Goal: Find contact information: Find contact information

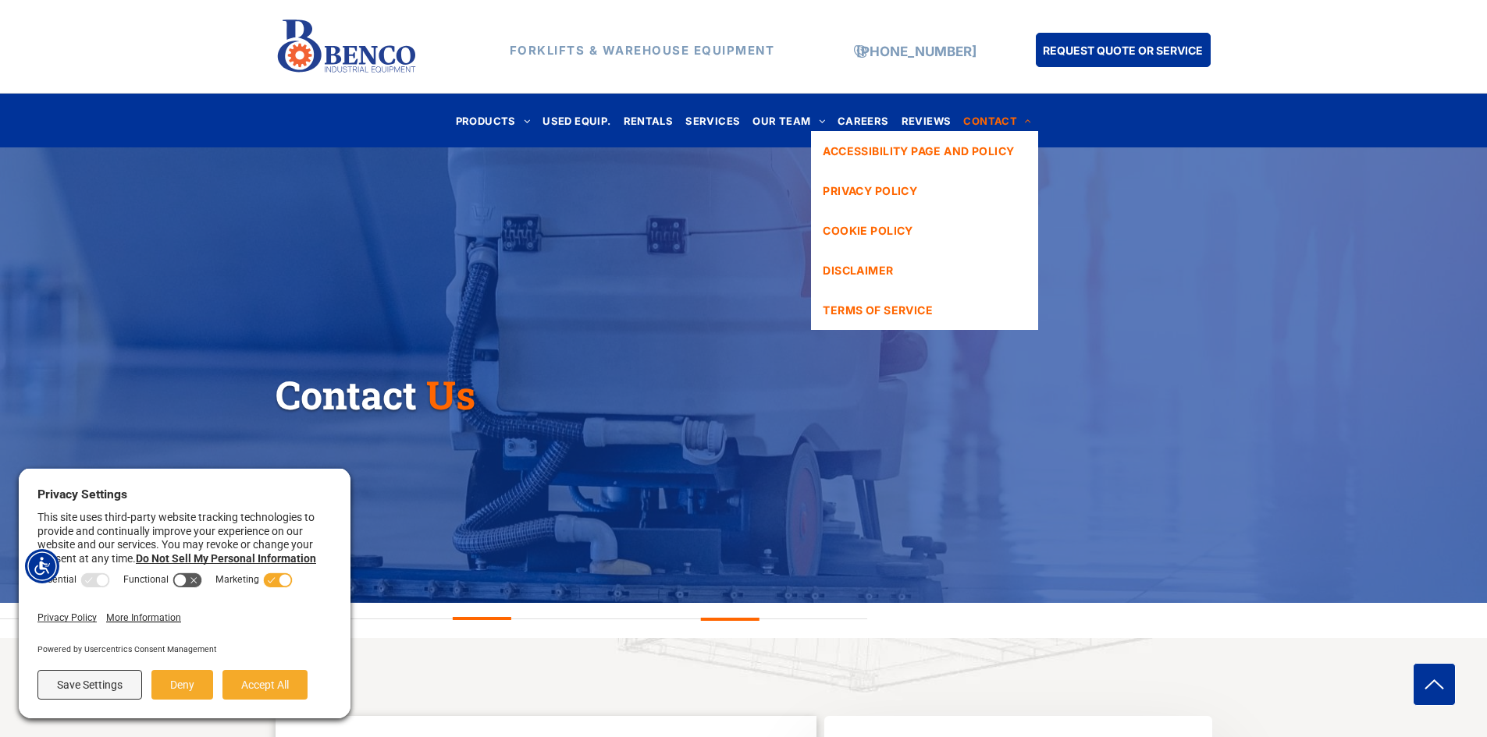
click at [979, 115] on span "CONTACT" at bounding box center [997, 120] width 68 height 21
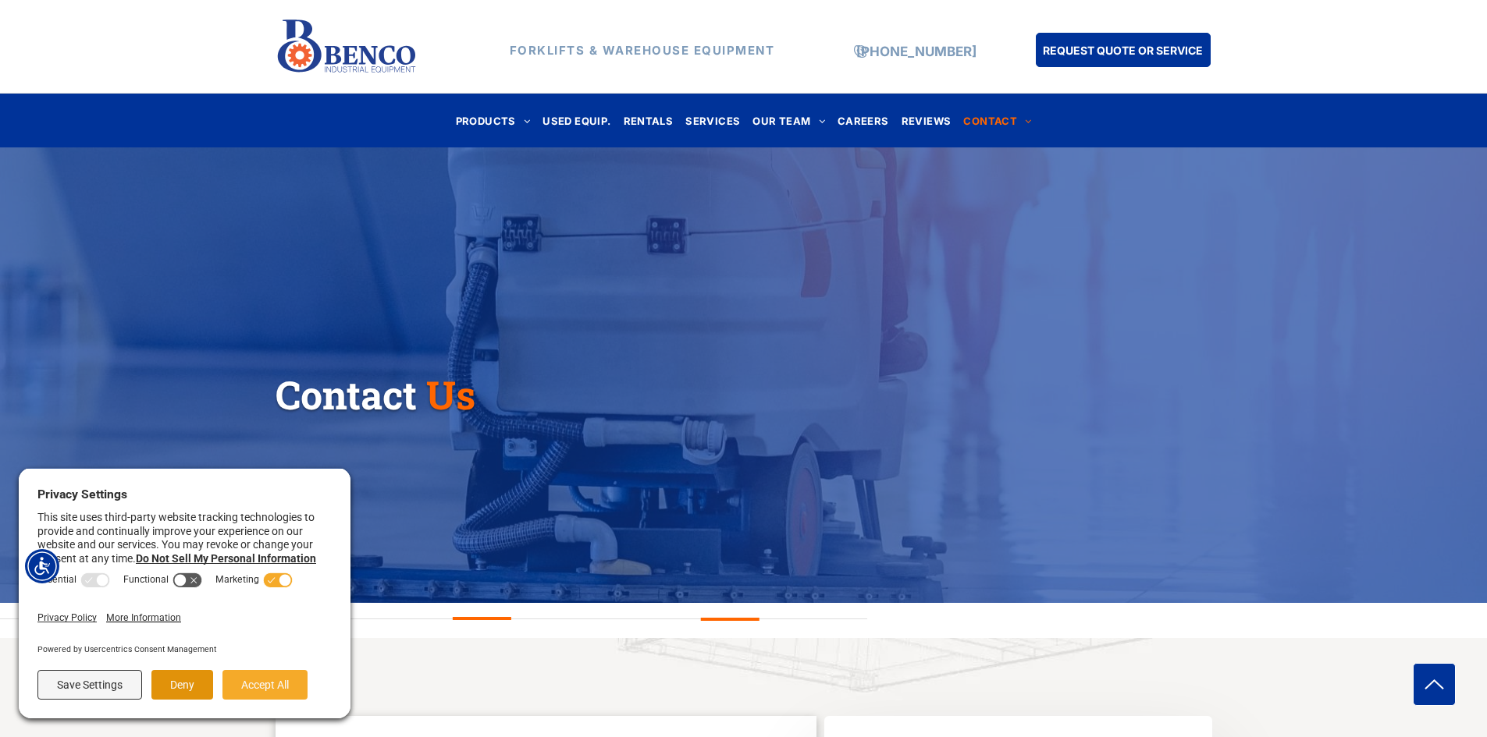
click at [185, 690] on button "Deny" at bounding box center [182, 685] width 62 height 30
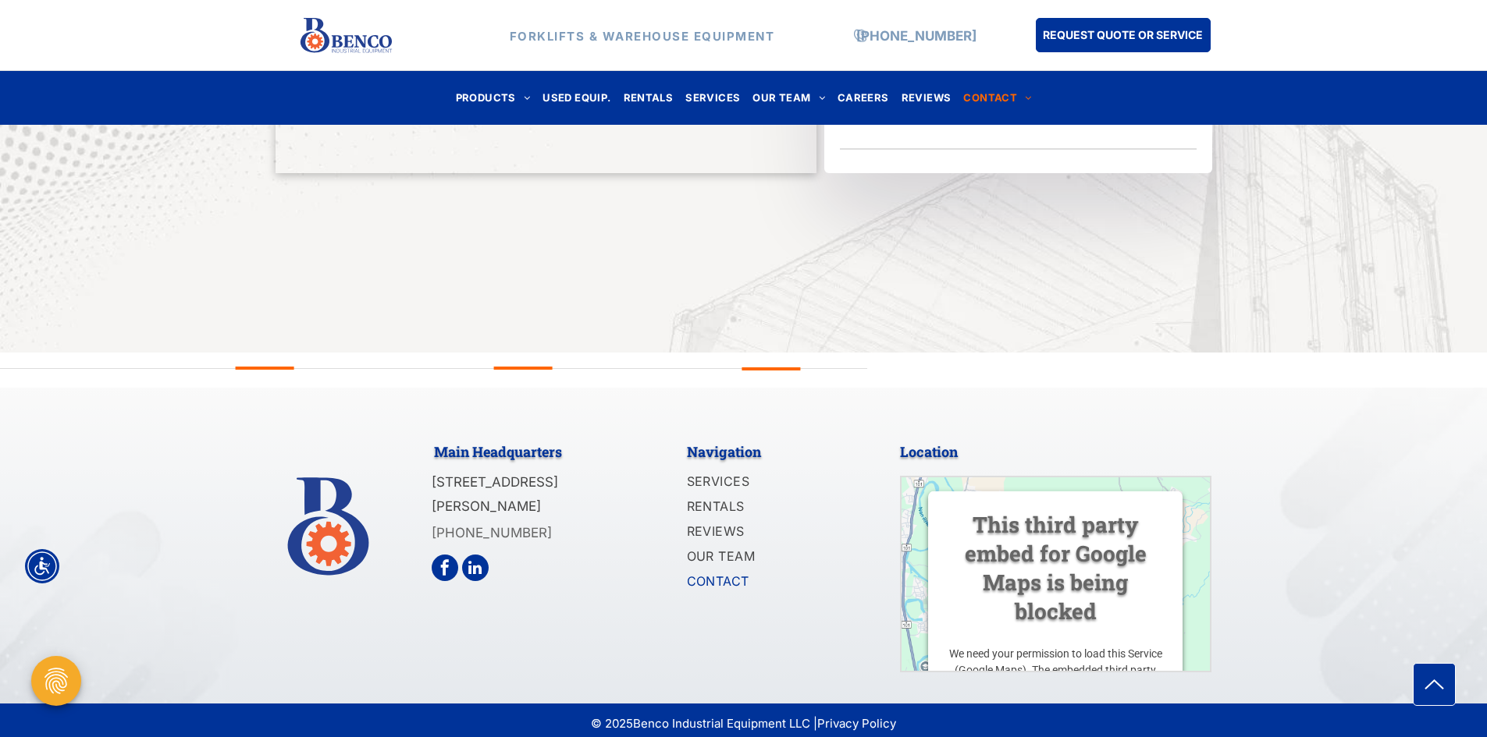
scroll to position [1414, 0]
